Goal: Find specific page/section: Find specific page/section

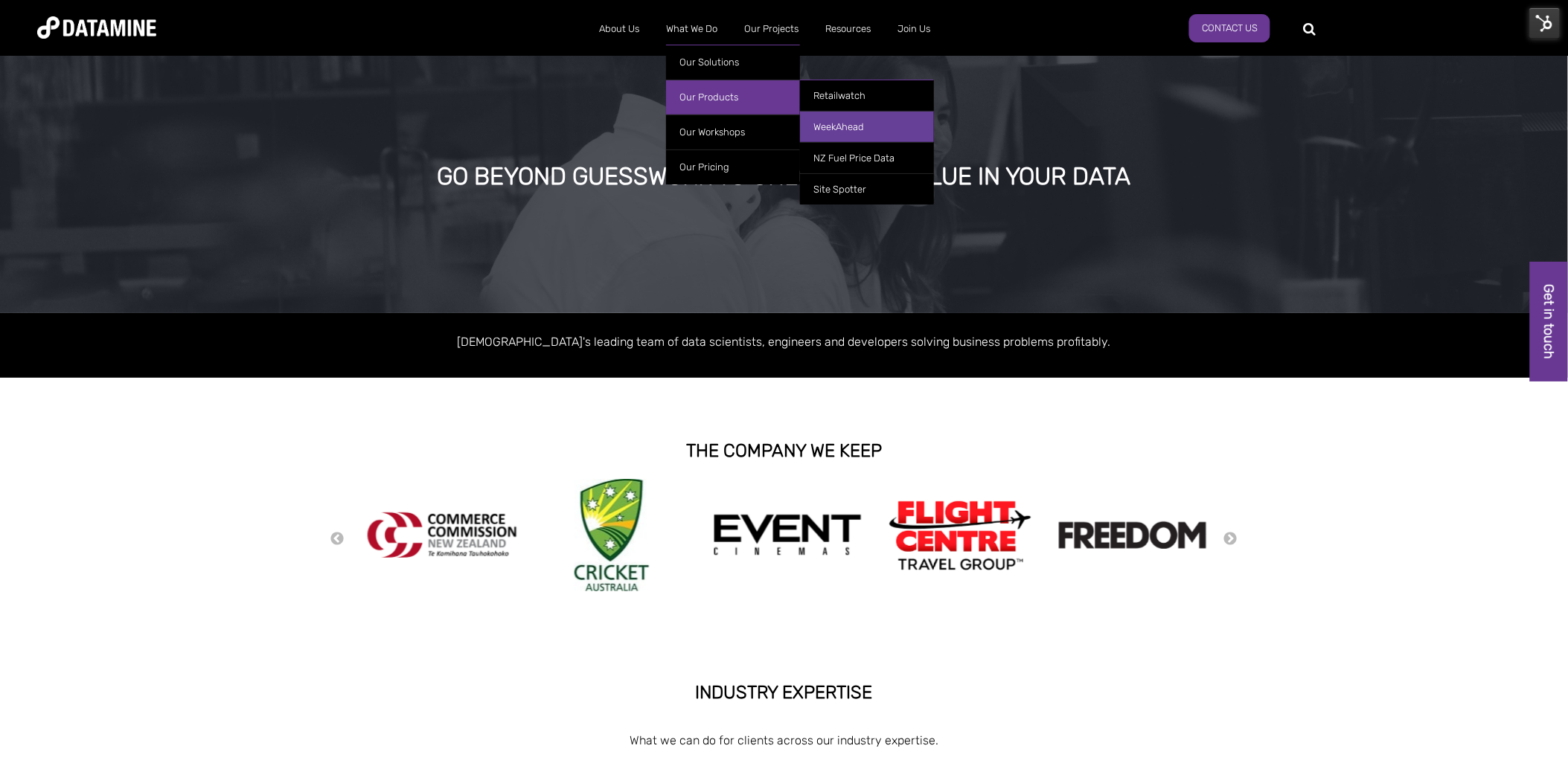
click at [844, 128] on link "WeekAhead" at bounding box center [867, 126] width 134 height 31
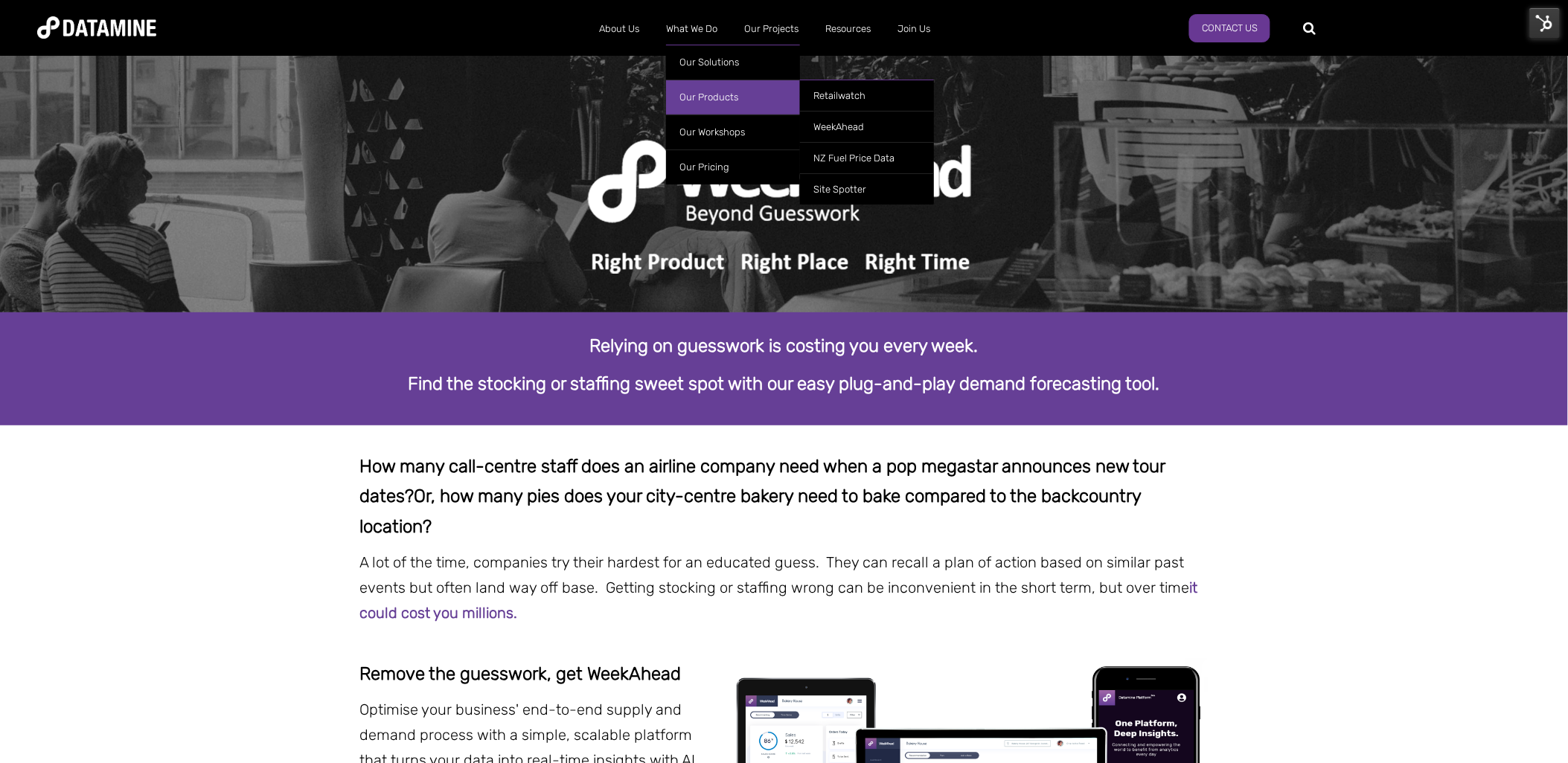
click at [717, 92] on link "Our Products" at bounding box center [732, 97] width 134 height 35
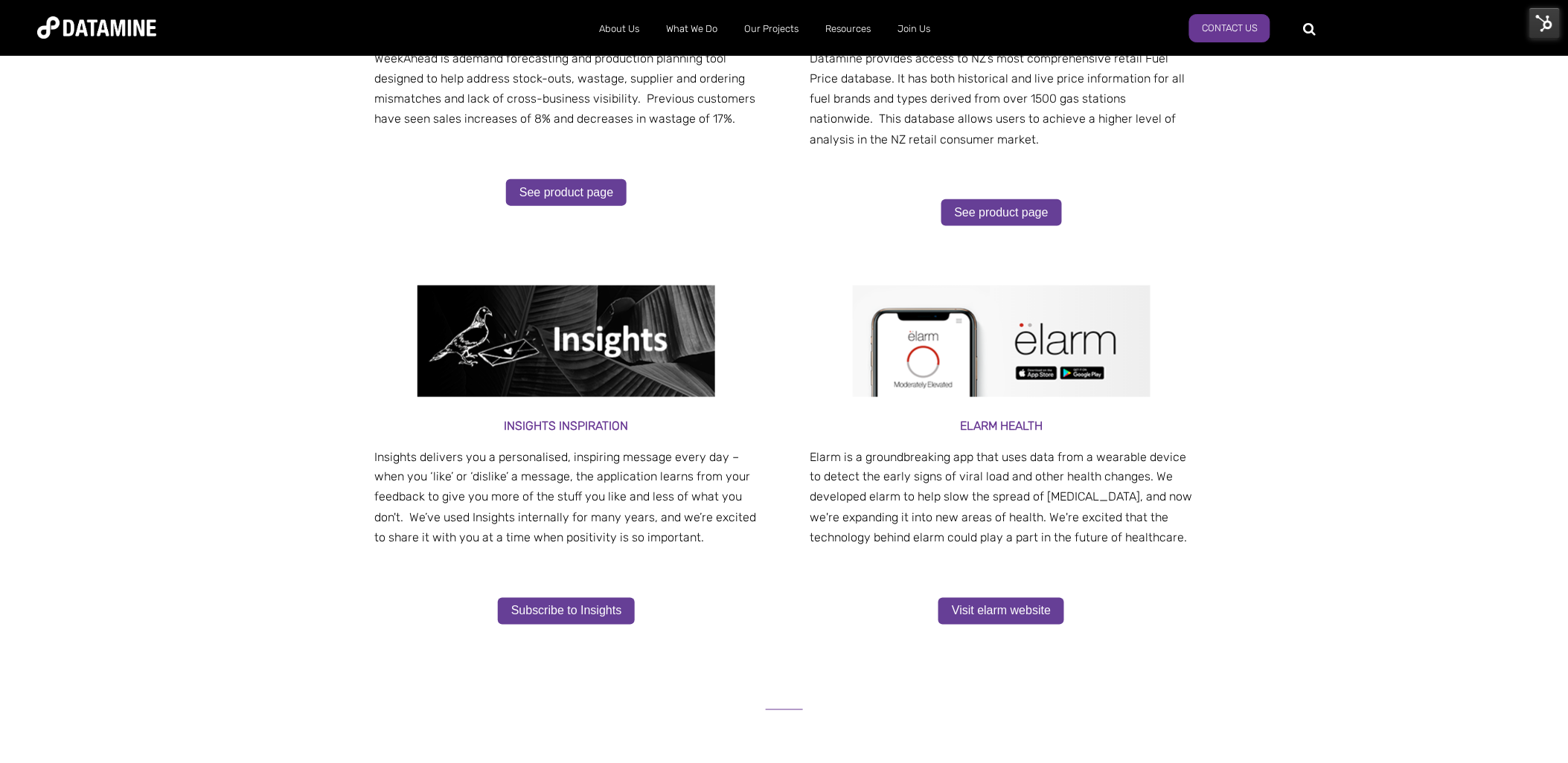
scroll to position [578, 0]
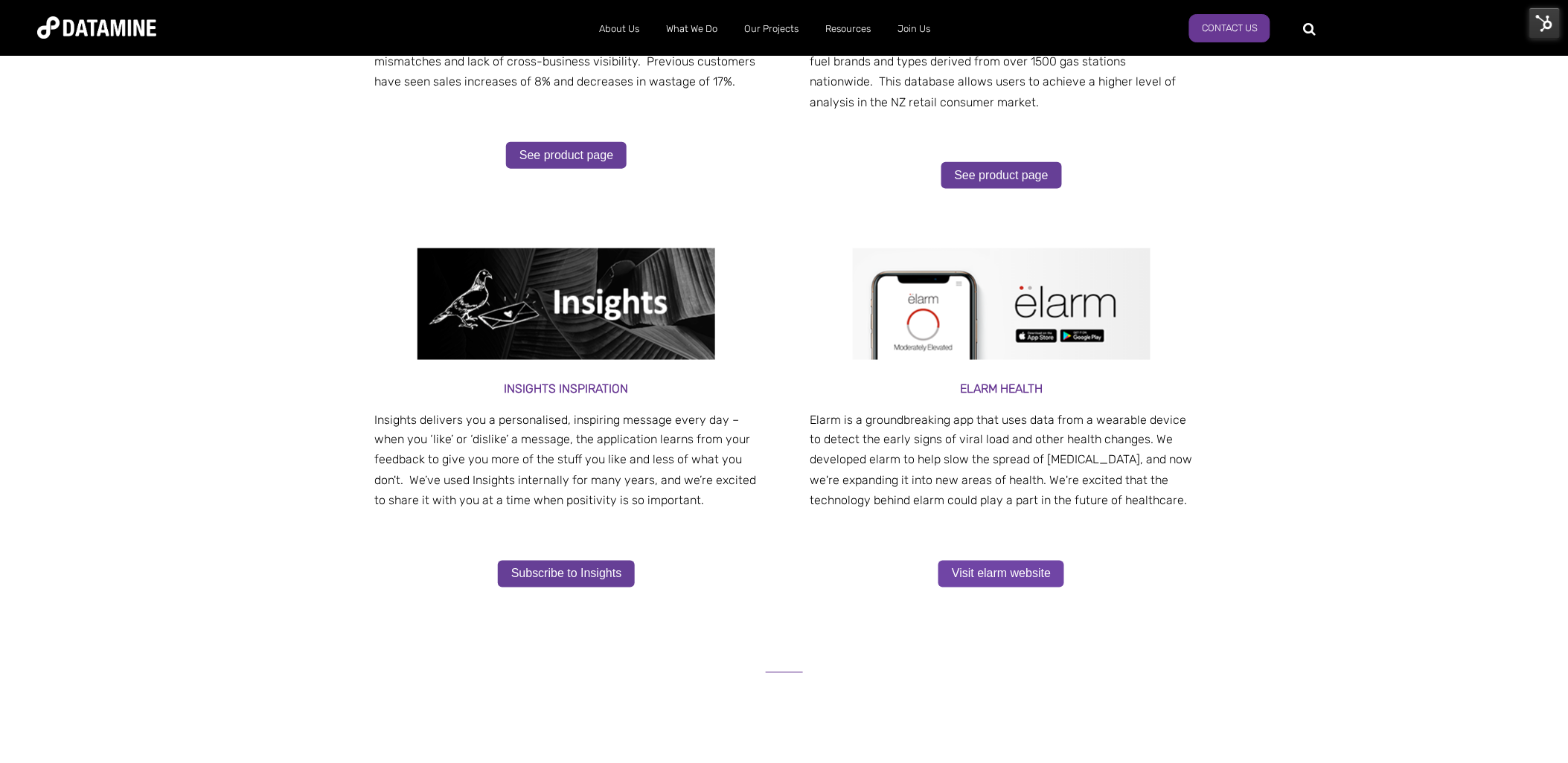
click at [998, 578] on link "Visit elarm website" at bounding box center [1002, 574] width 126 height 27
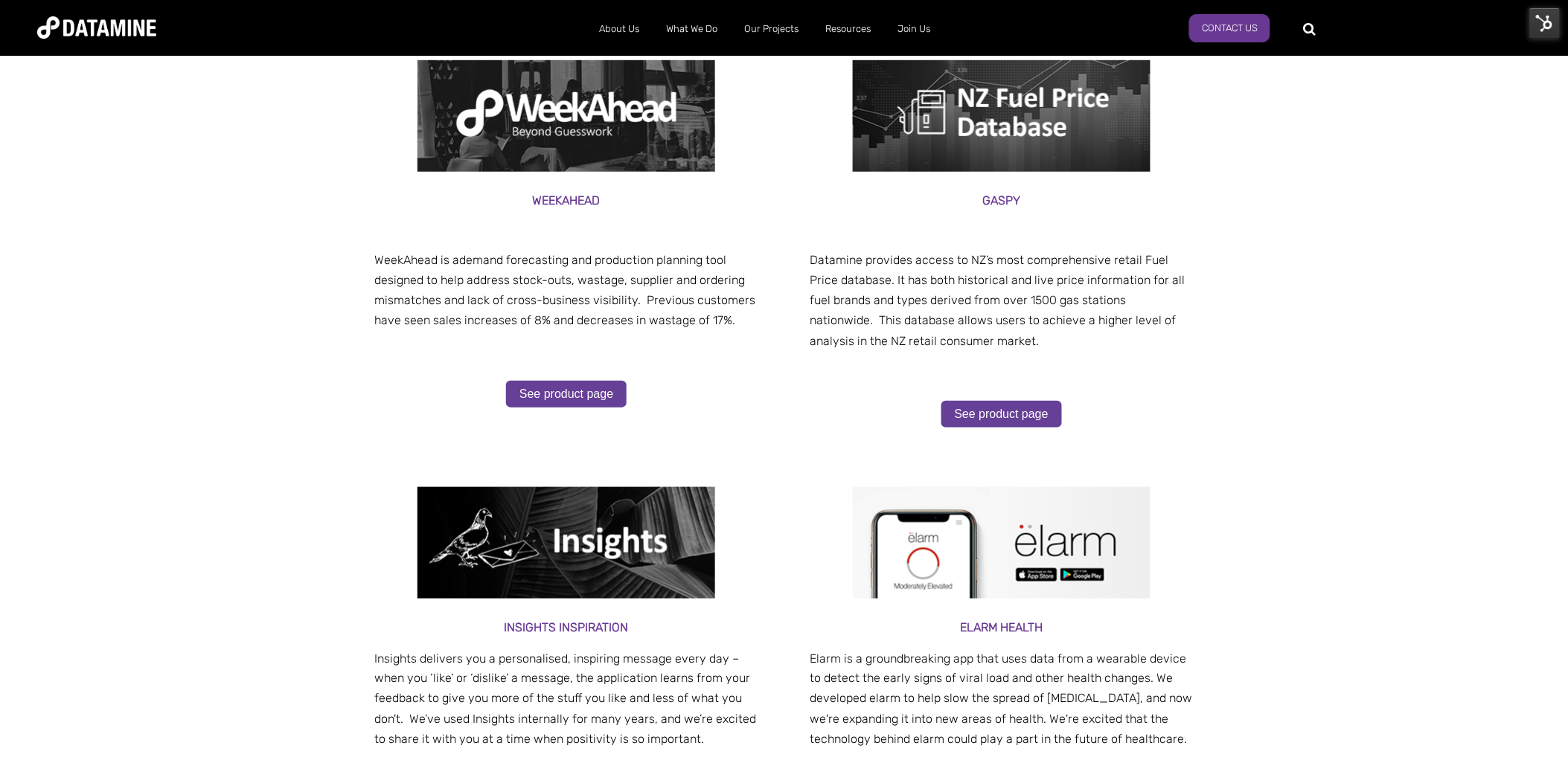
scroll to position [82, 0]
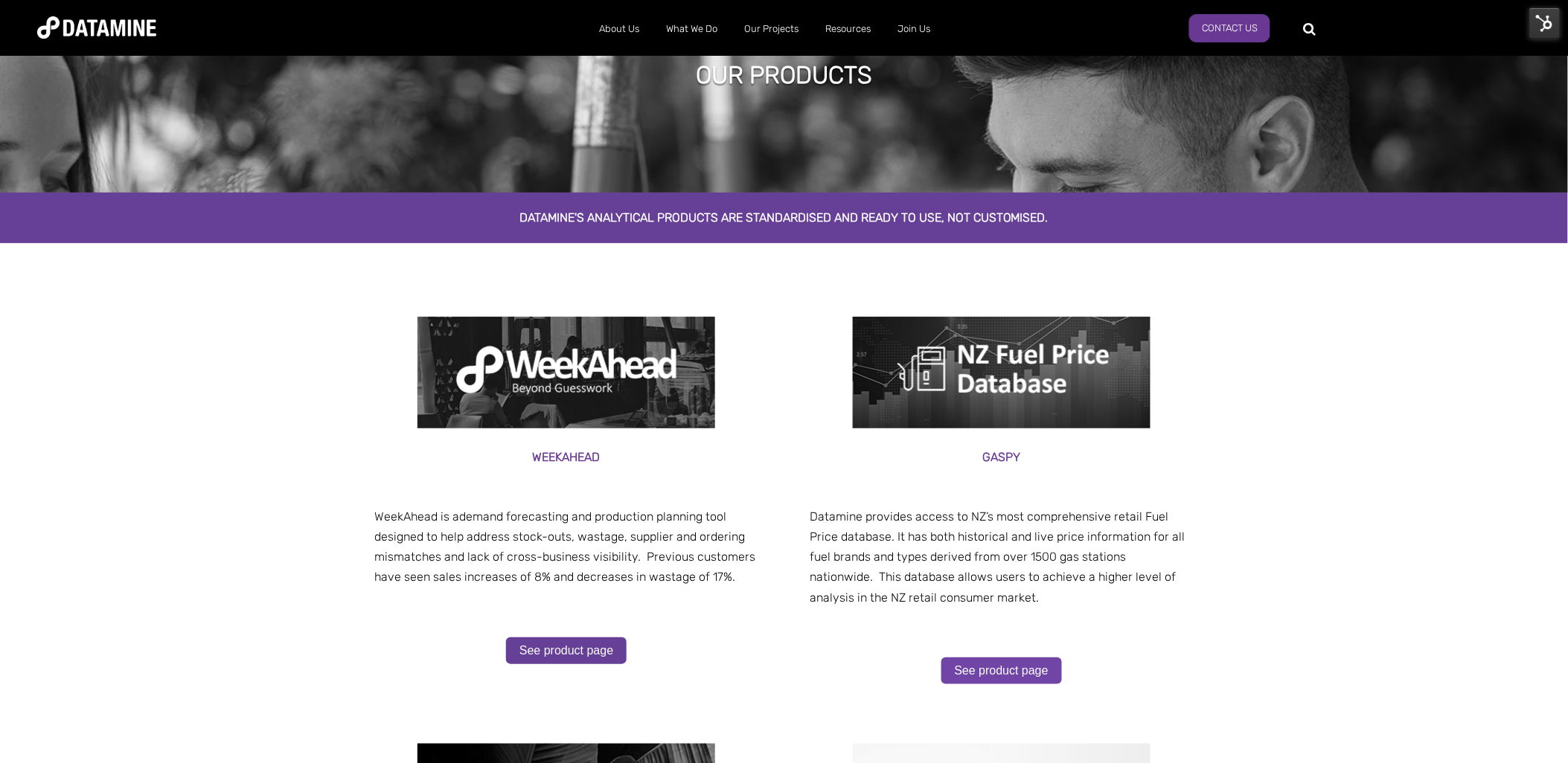
click at [1005, 673] on link "See product page" at bounding box center [1002, 671] width 121 height 27
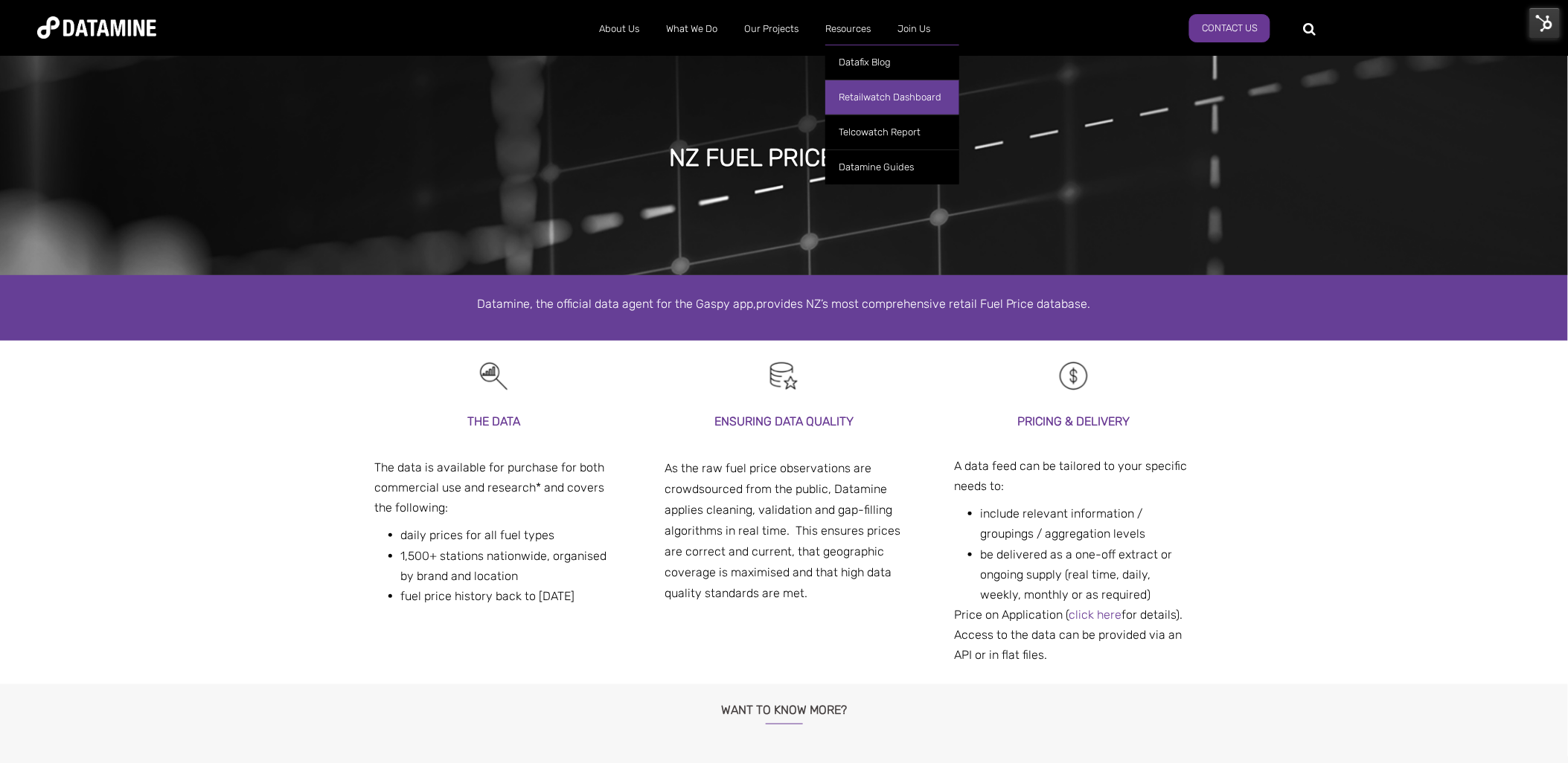
click at [842, 90] on link "Retailwatch Dashboard" at bounding box center [892, 97] width 134 height 35
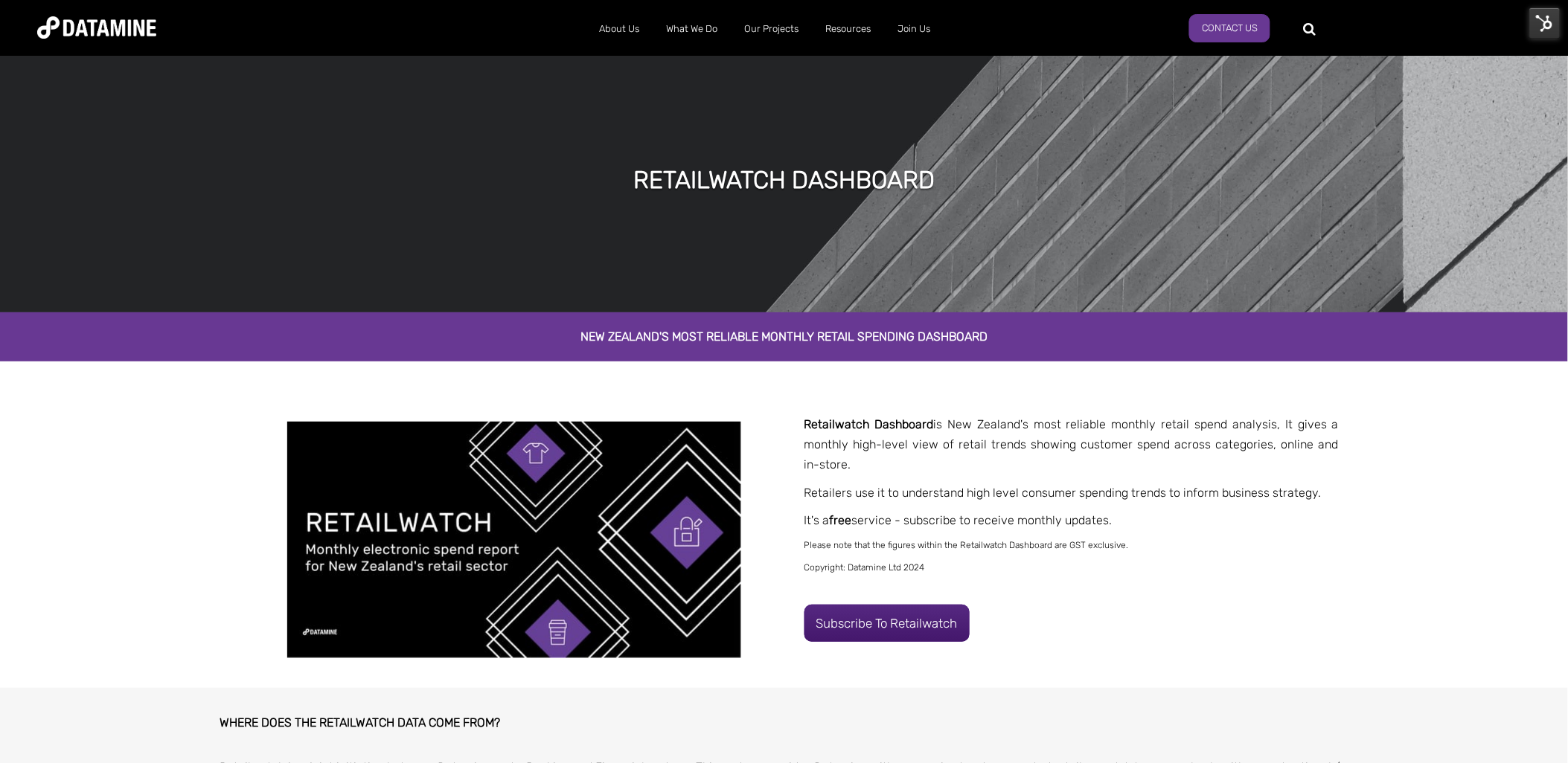
click at [1539, 20] on img at bounding box center [1544, 22] width 31 height 31
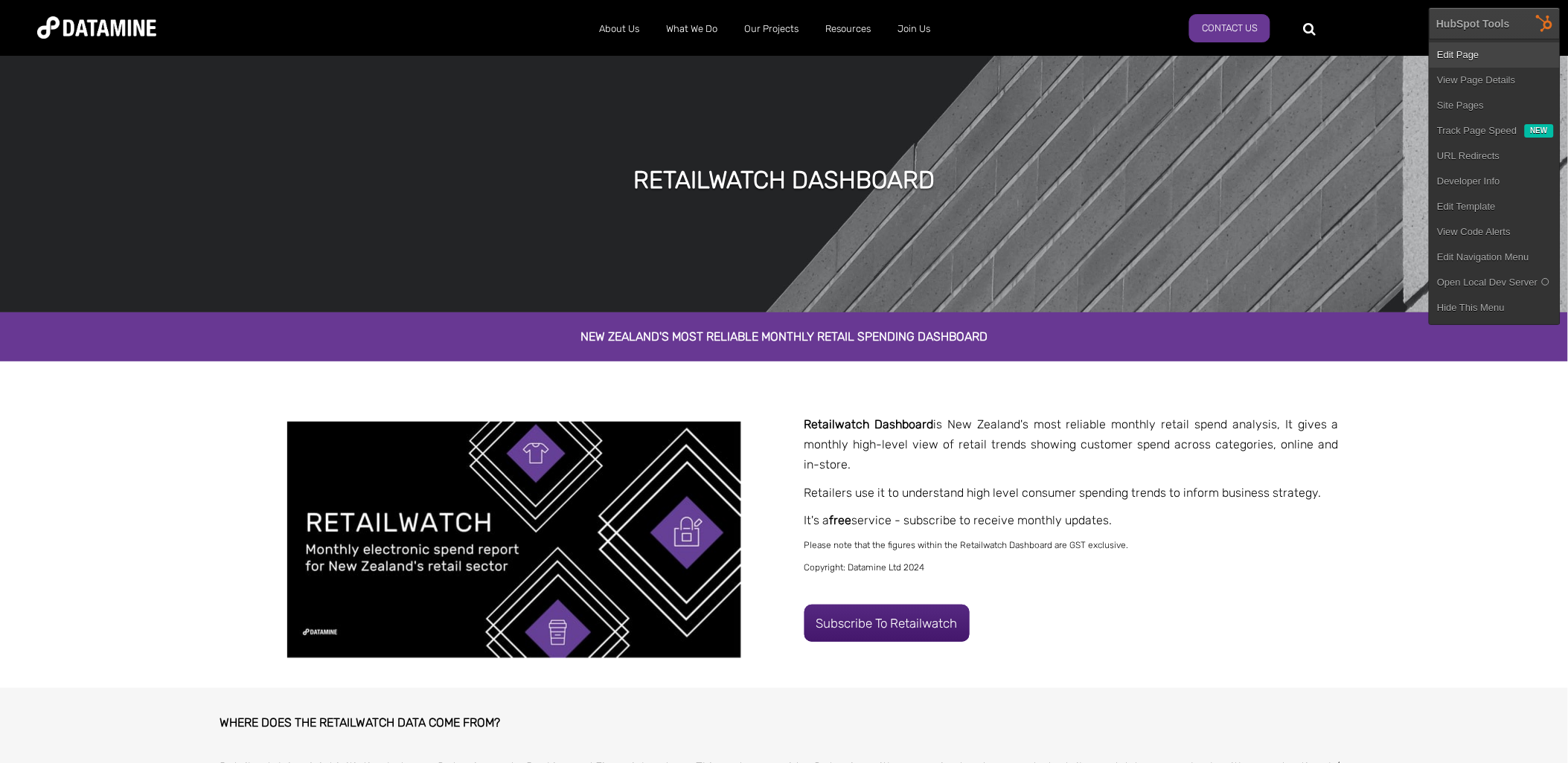
click at [1453, 55] on link "Edit Page" at bounding box center [1494, 55] width 130 height 26
